Goal: Browse casually

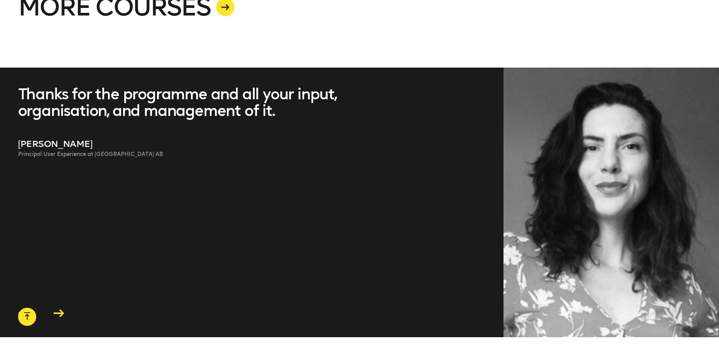
scroll to position [2150, 0]
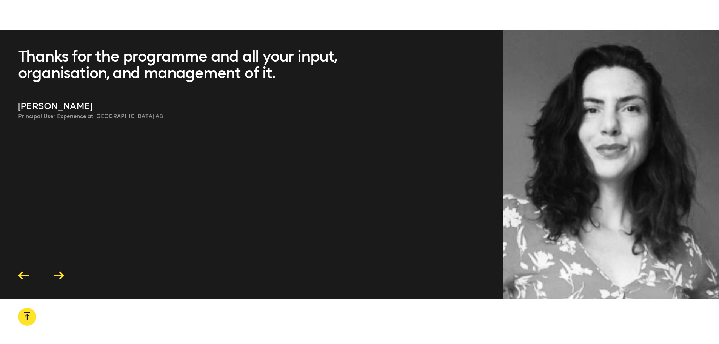
click at [60, 274] on icon at bounding box center [59, 275] width 11 height 8
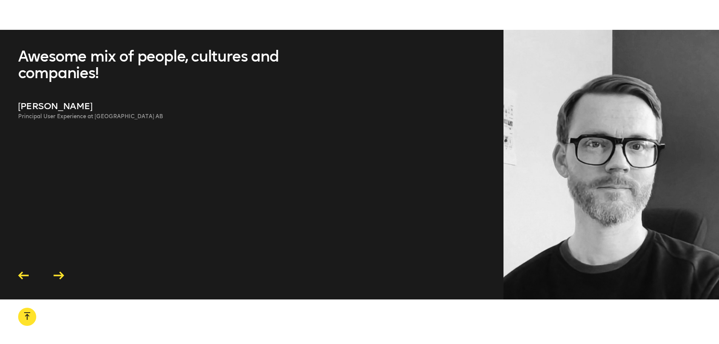
click at [22, 277] on icon at bounding box center [23, 275] width 11 height 8
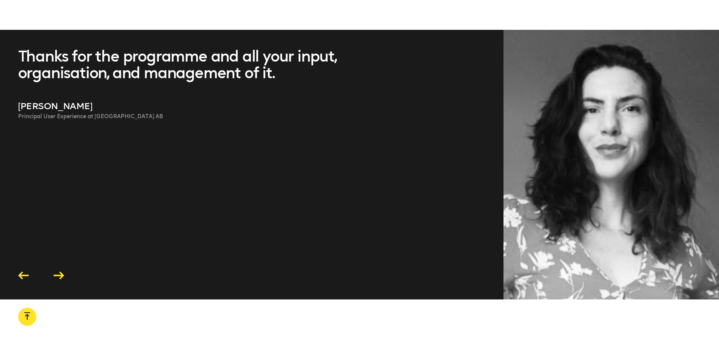
click at [61, 278] on icon at bounding box center [59, 275] width 11 height 8
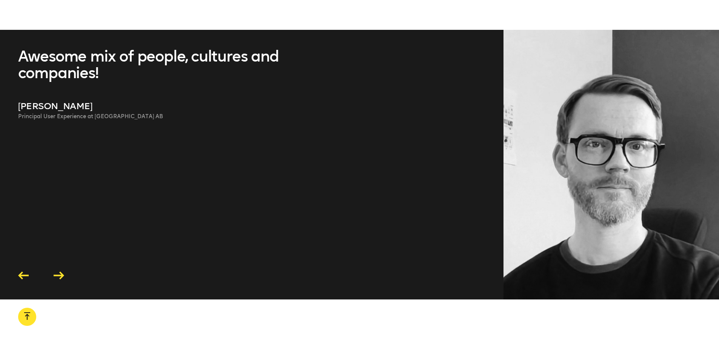
click at [61, 278] on icon at bounding box center [59, 275] width 11 height 8
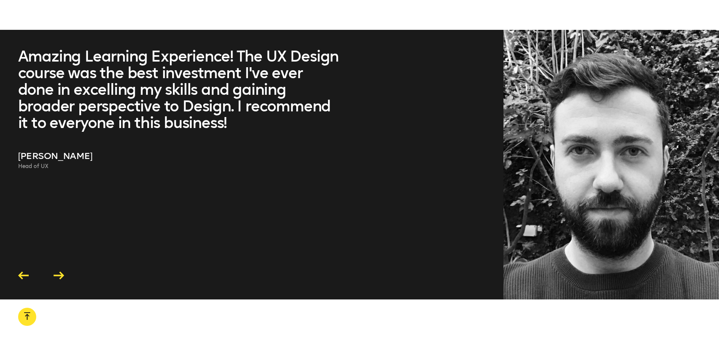
click at [61, 278] on icon at bounding box center [59, 275] width 11 height 8
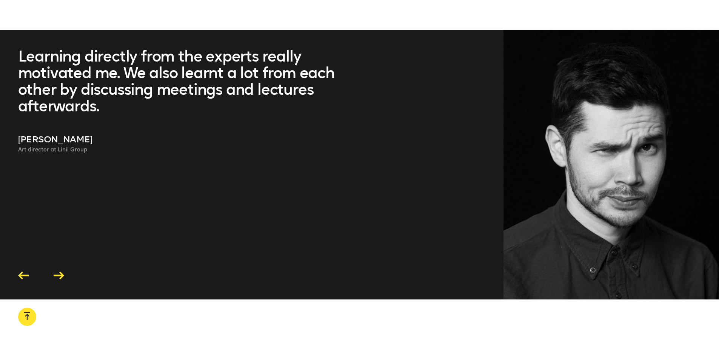
click at [61, 278] on icon at bounding box center [59, 275] width 11 height 8
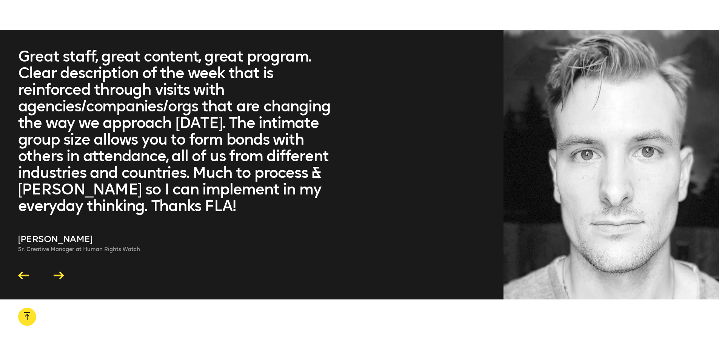
click at [61, 278] on icon at bounding box center [59, 275] width 11 height 8
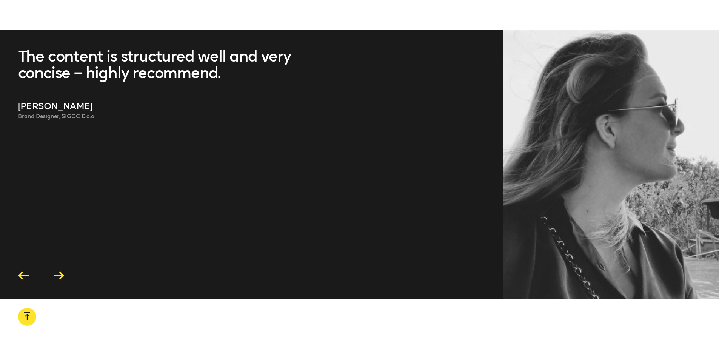
click at [21, 275] on icon at bounding box center [23, 275] width 11 height 8
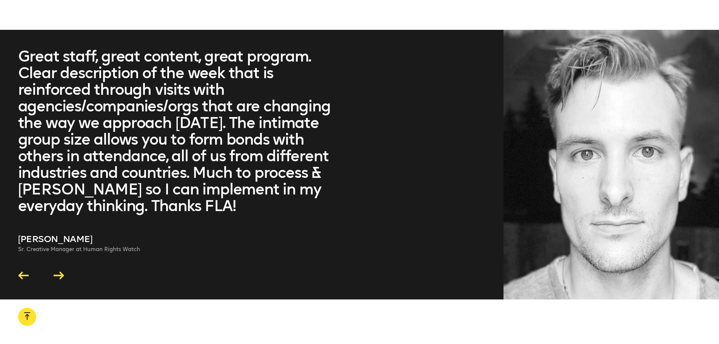
click at [59, 272] on icon at bounding box center [59, 275] width 11 height 8
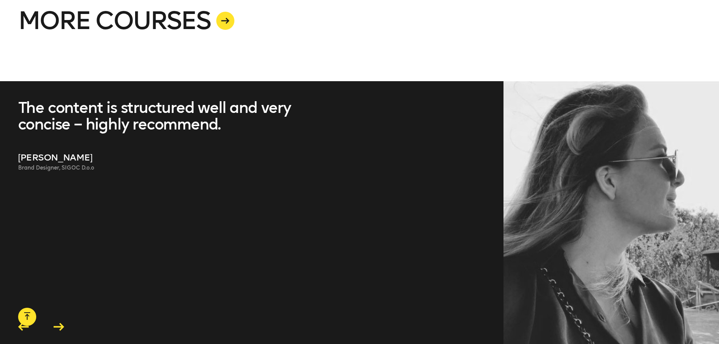
scroll to position [2130, 0]
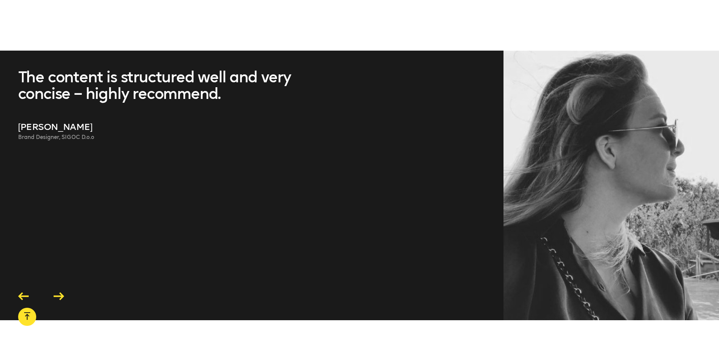
click at [57, 295] on icon at bounding box center [59, 296] width 11 height 8
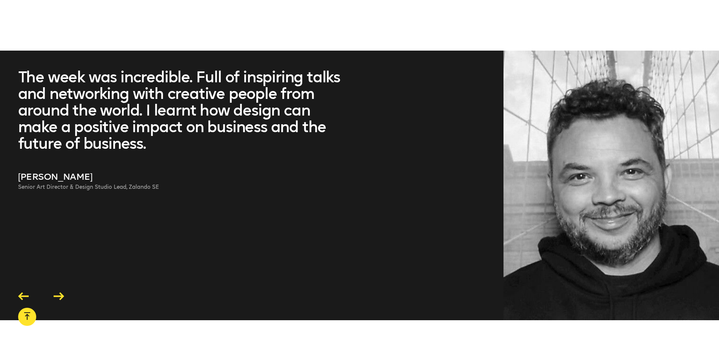
click at [60, 295] on icon at bounding box center [59, 296] width 11 height 8
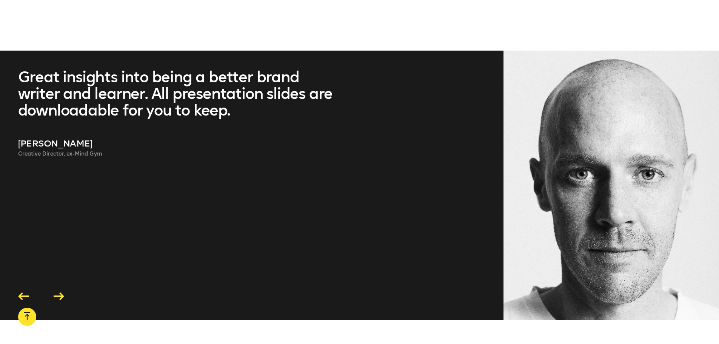
click at [60, 296] on icon at bounding box center [59, 296] width 11 height 8
